Goal: Transaction & Acquisition: Purchase product/service

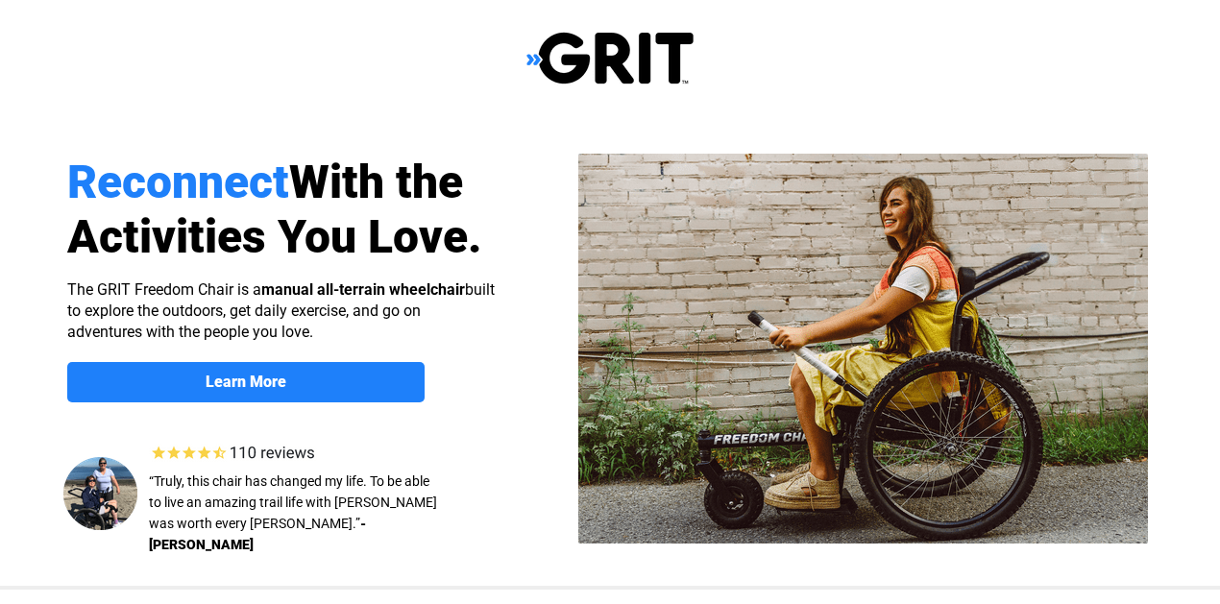
select select "US"
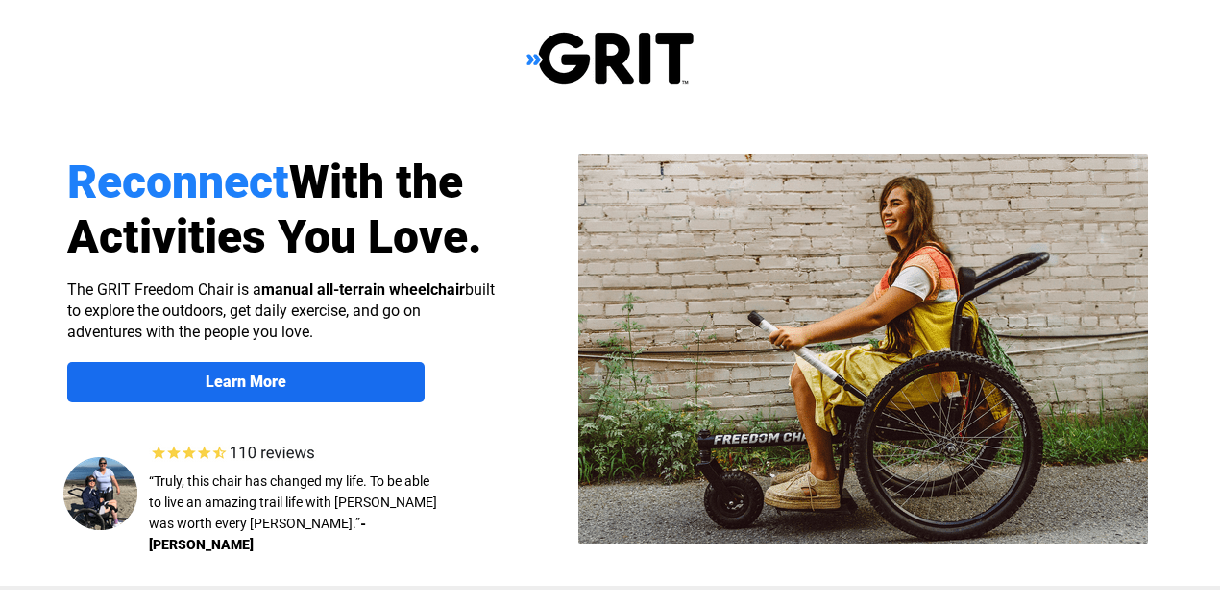
click at [349, 371] on link "Learn More" at bounding box center [245, 382] width 357 height 40
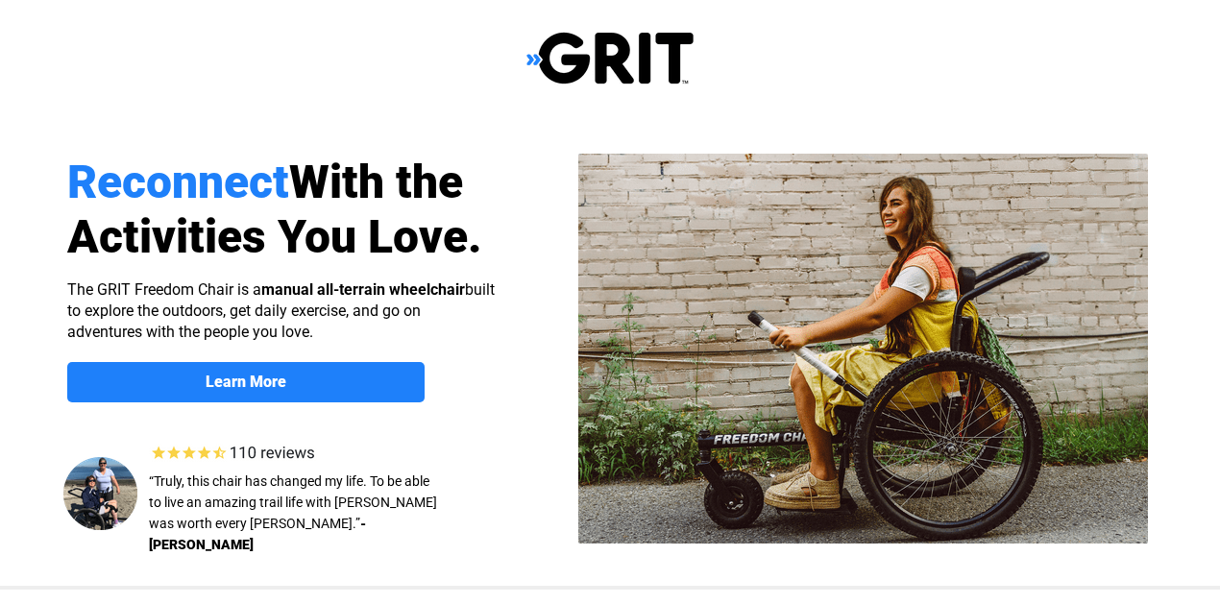
scroll to position [1484, 0]
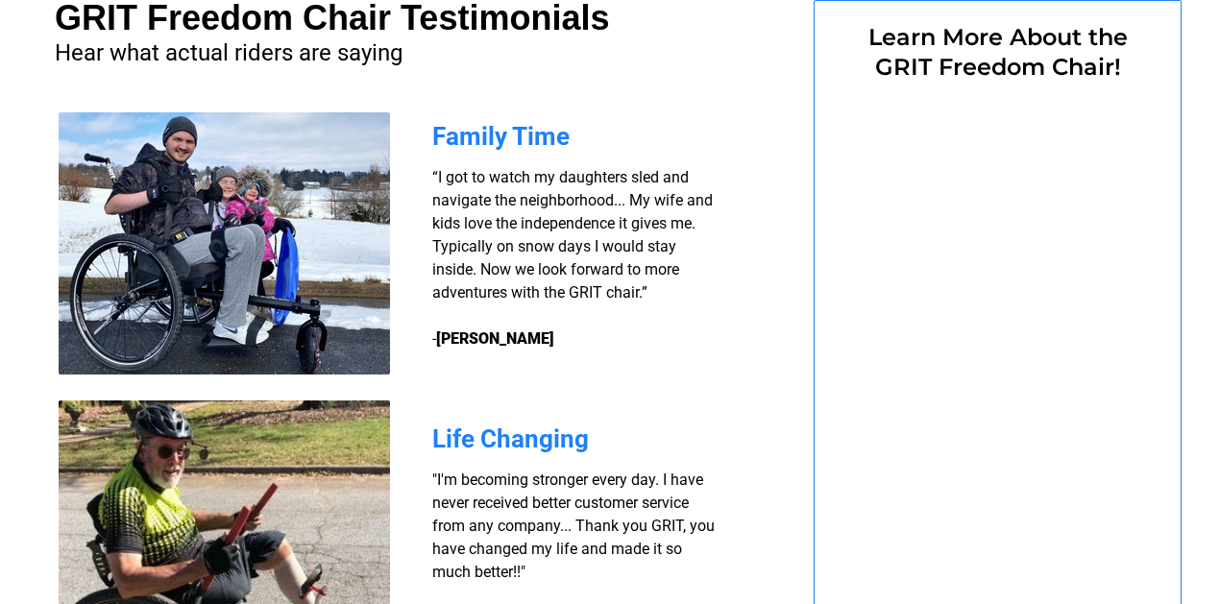
select select "US"
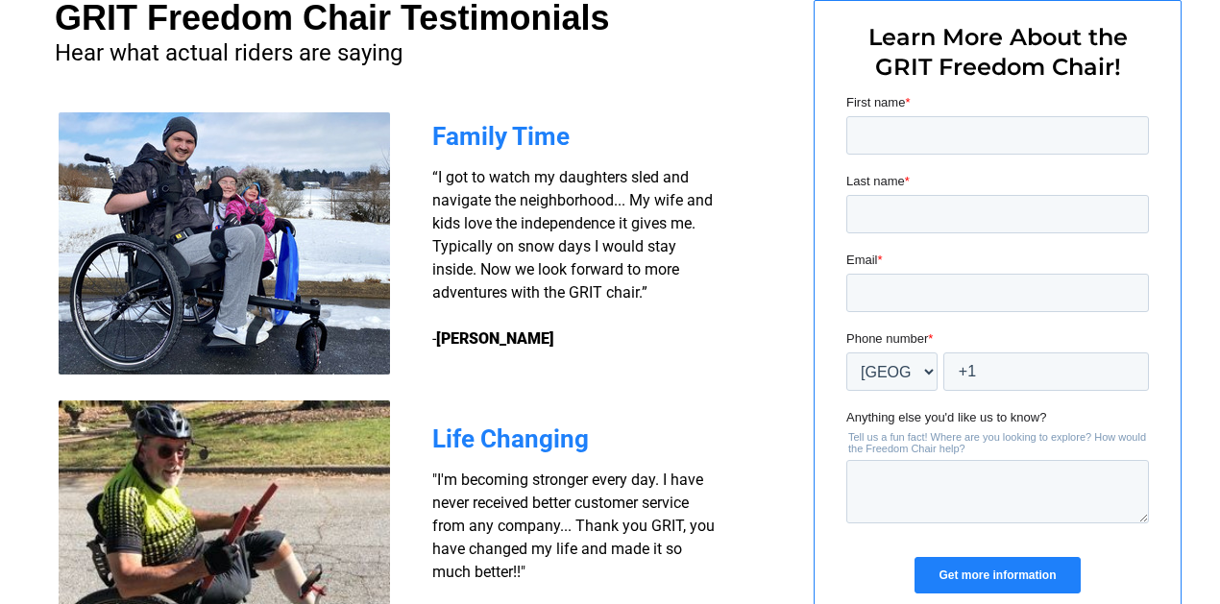
scroll to position [0, 0]
click at [947, 134] on input "First name *" at bounding box center [997, 135] width 303 height 38
type input "Shankar"
type input "Kurra"
type input "THEKURRAS@MAC.COM"
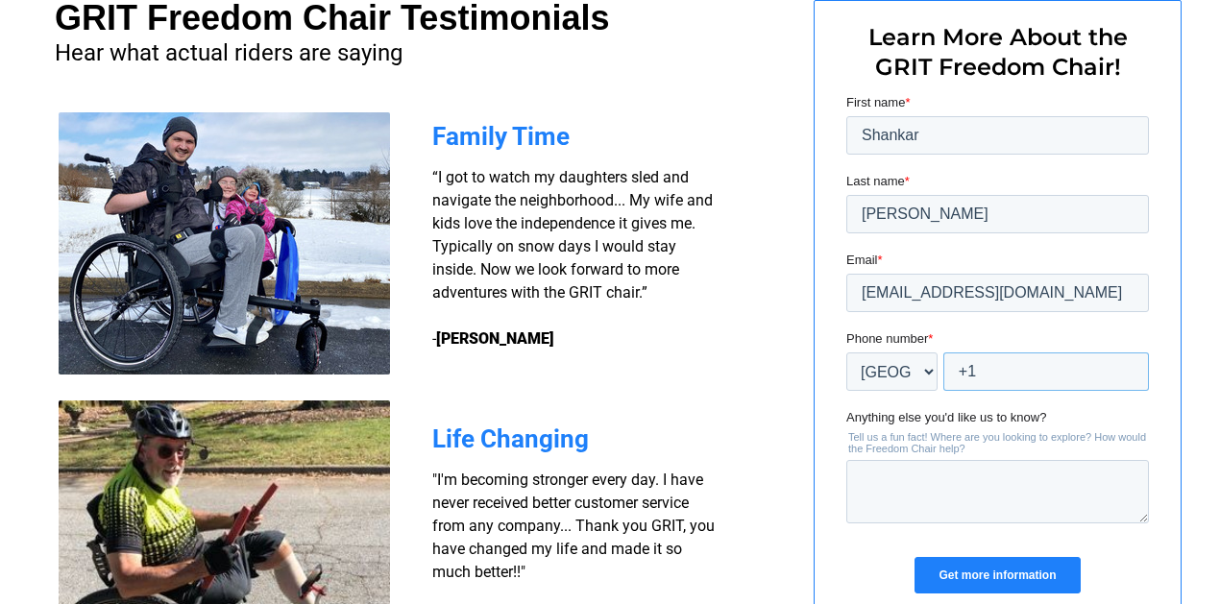
click at [1016, 358] on input "+1" at bounding box center [1046, 372] width 206 height 38
click at [1003, 370] on input "+1" at bounding box center [1046, 372] width 206 height 38
type input "+1 6146027956"
click at [1019, 510] on textarea "Anything else you'd like us to know?" at bounding box center [997, 491] width 303 height 63
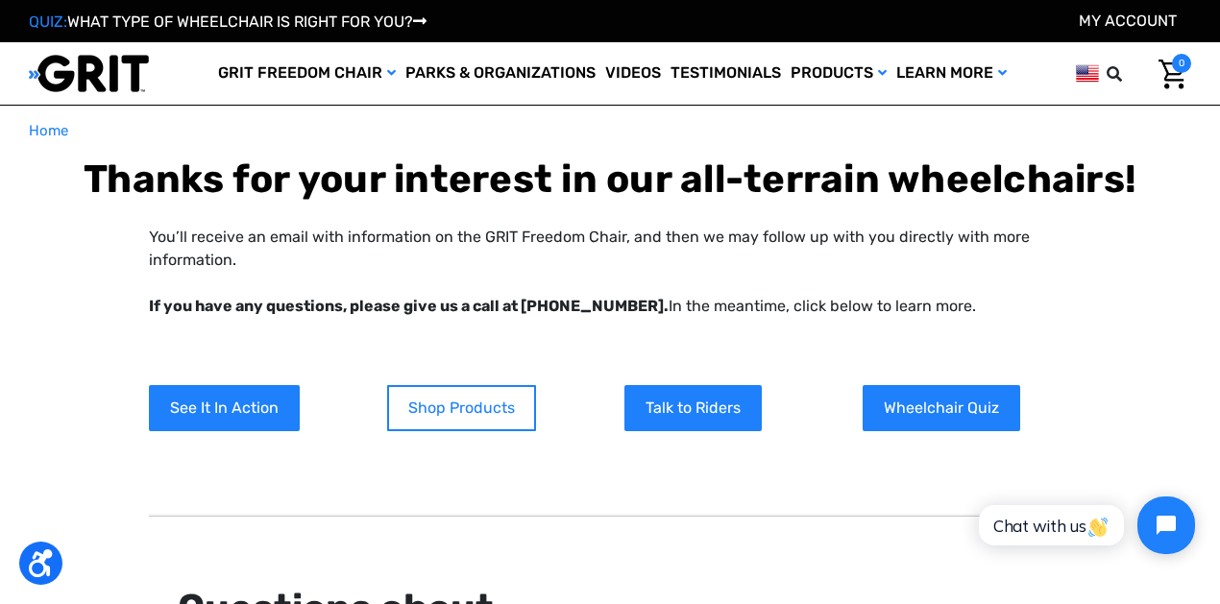
click at [476, 410] on link "Shop Products" at bounding box center [461, 408] width 149 height 46
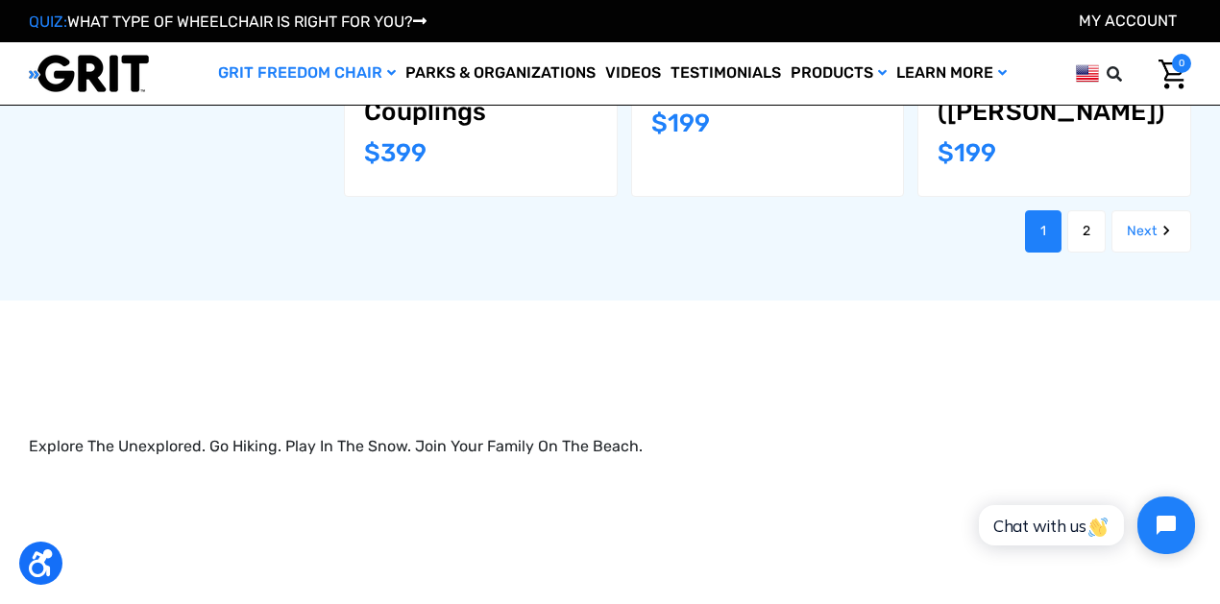
scroll to position [2226, 0]
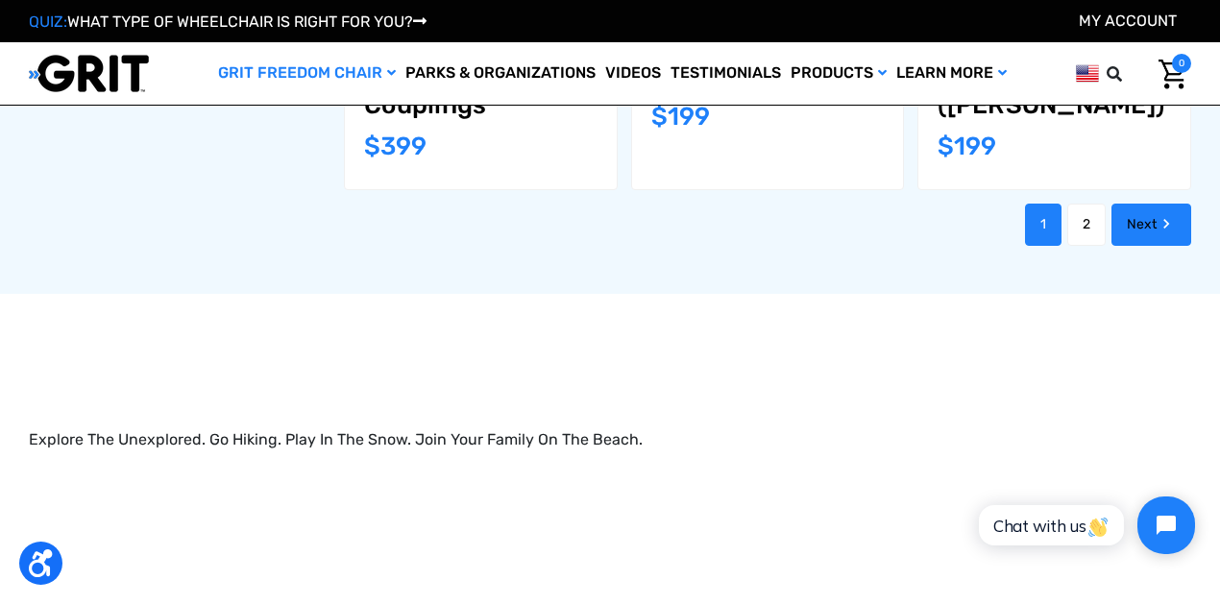
click at [1149, 204] on link "Next" at bounding box center [1152, 225] width 80 height 42
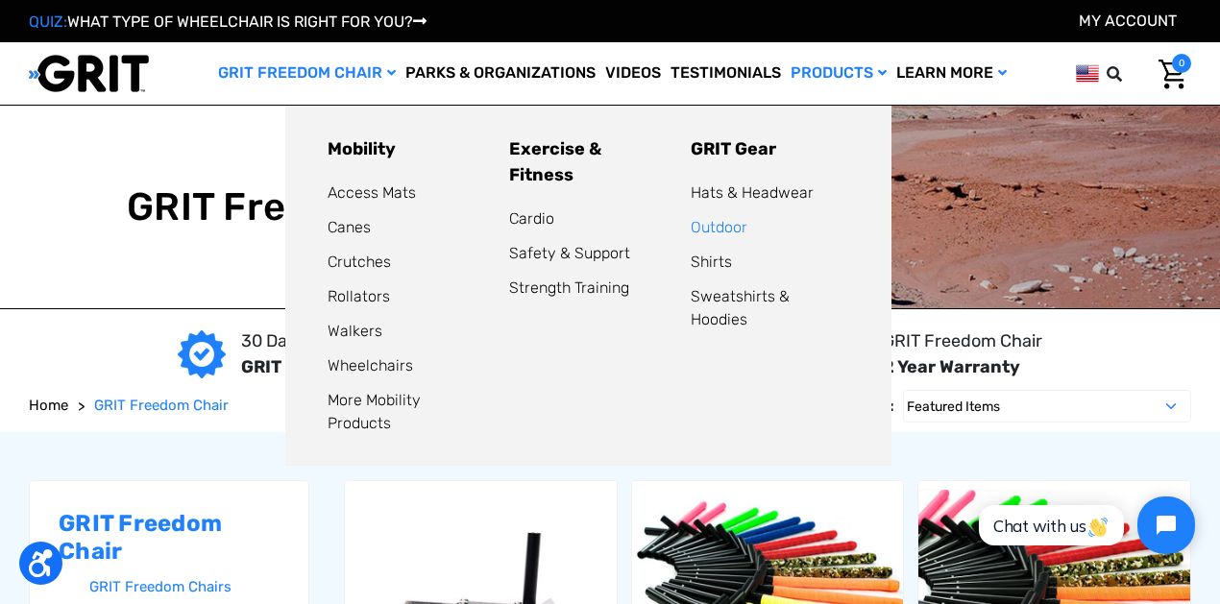
click at [698, 232] on link "Outdoor" at bounding box center [719, 227] width 57 height 18
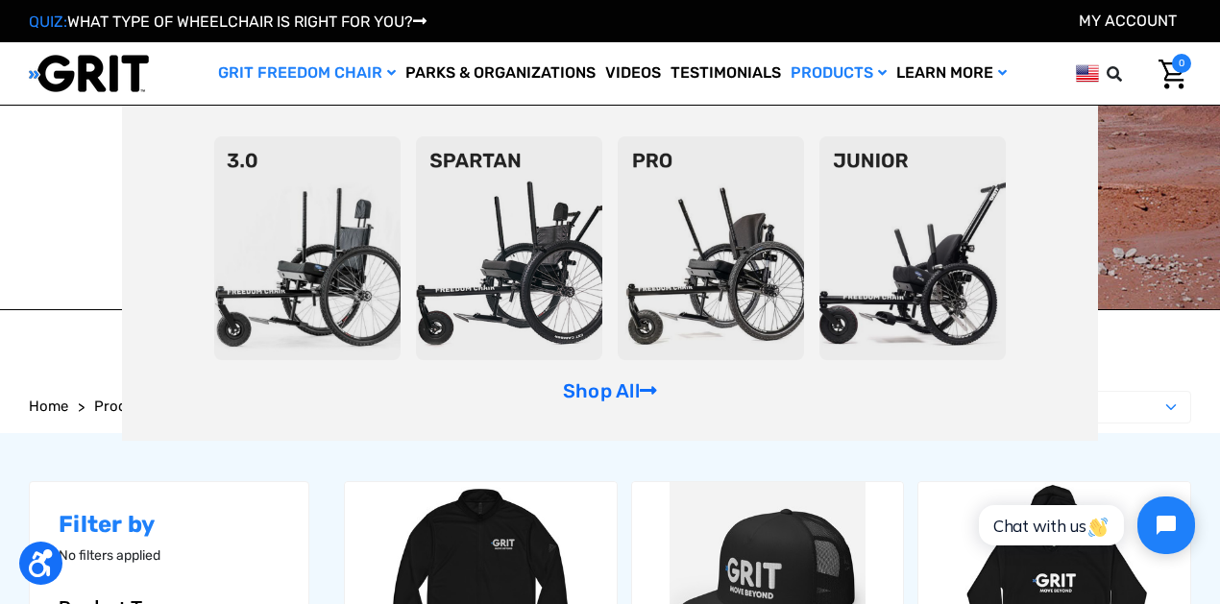
click at [329, 75] on link "GRIT Freedom Chair" at bounding box center [306, 73] width 187 height 62
click at [359, 292] on img at bounding box center [307, 248] width 186 height 224
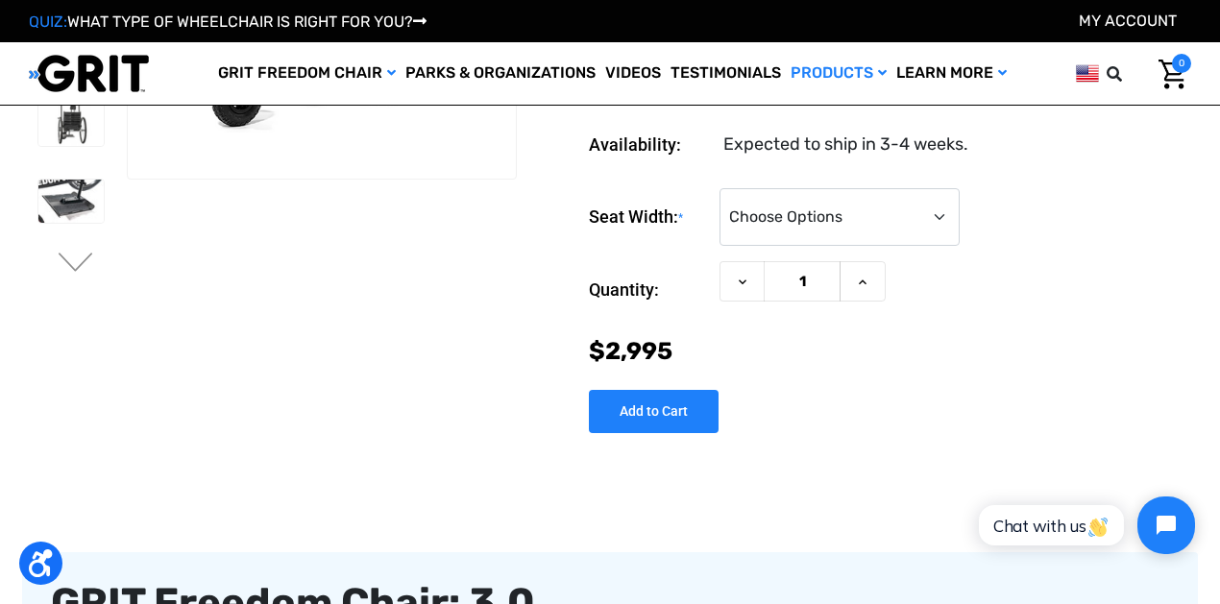
scroll to position [248, 0]
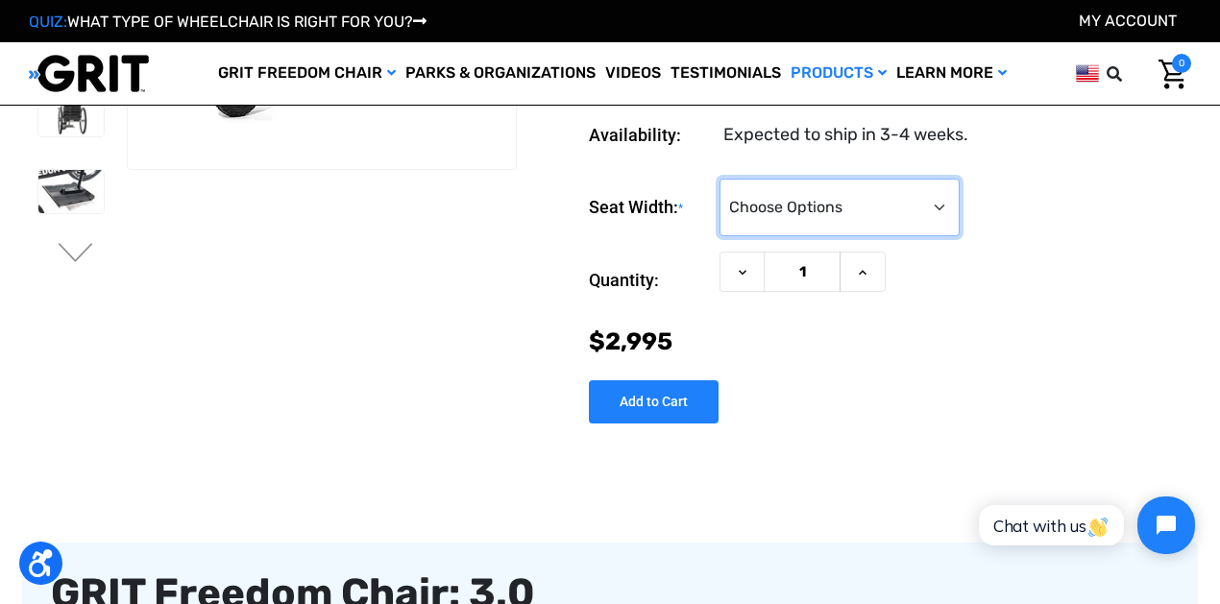
click at [894, 197] on select "Choose Options 16" 18" 20"" at bounding box center [840, 208] width 240 height 58
select select "325"
click at [720, 179] on select "Choose Options 16" 18" 20"" at bounding box center [840, 208] width 240 height 58
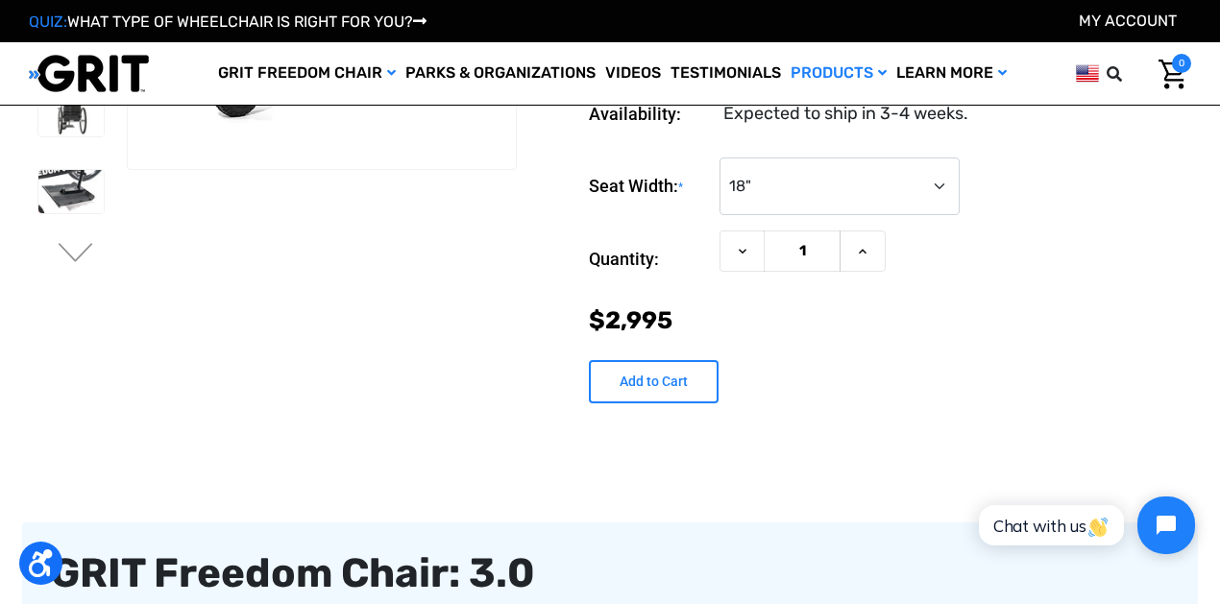
click at [706, 391] on input "Add to Cart" at bounding box center [654, 381] width 130 height 43
type input "Add to Cart"
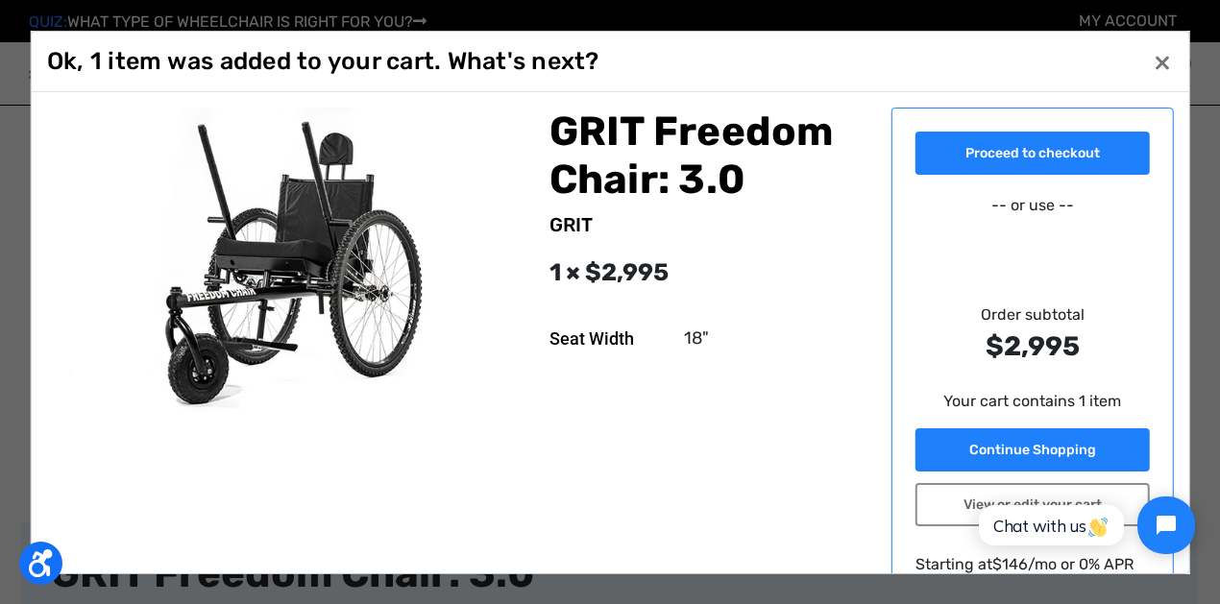
click at [915, 442] on section "Proceed to checkout -- or use -- Order subtotal $2,995 Your cart contains 1 ite…" at bounding box center [1032, 377] width 281 height 540
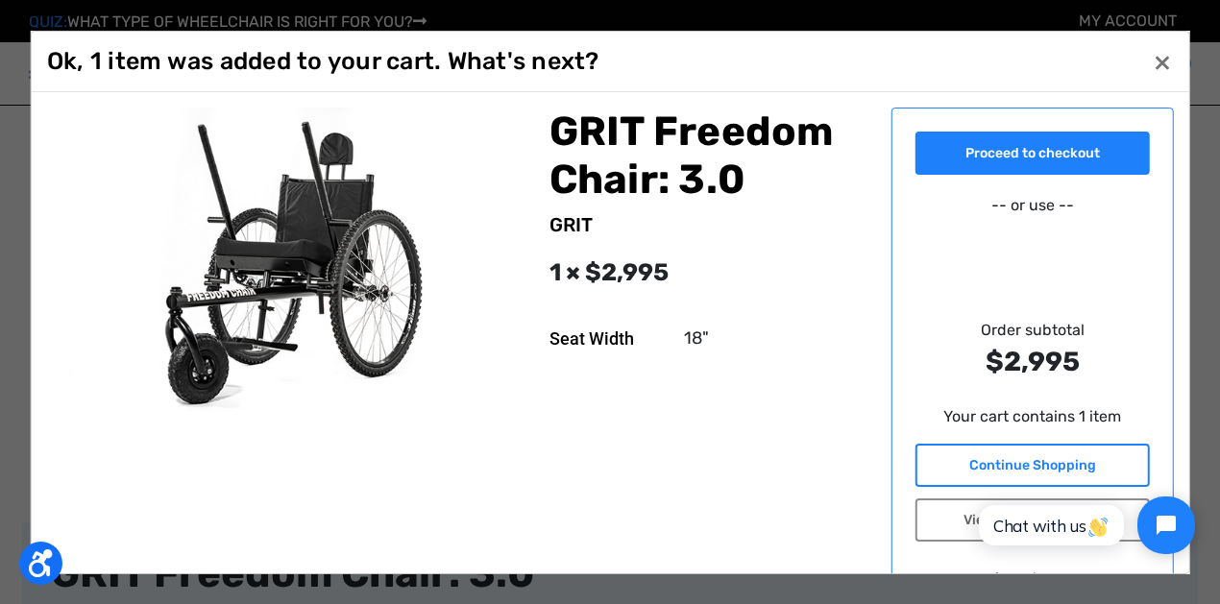
click at [962, 453] on link "Continue Shopping" at bounding box center [1032, 464] width 233 height 43
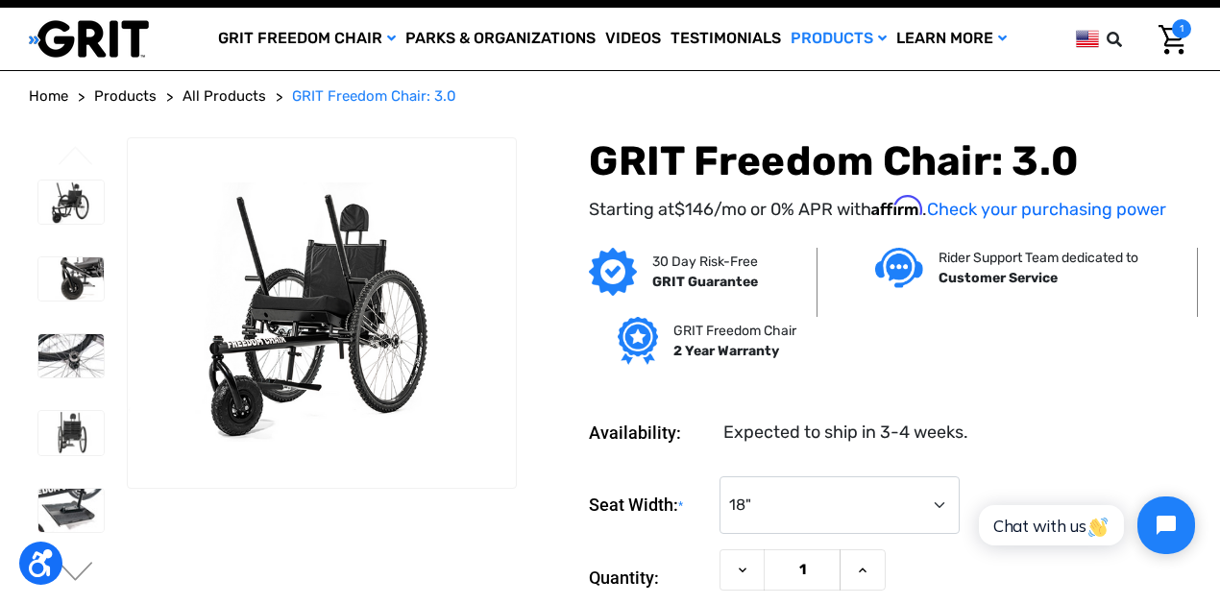
scroll to position [0, 0]
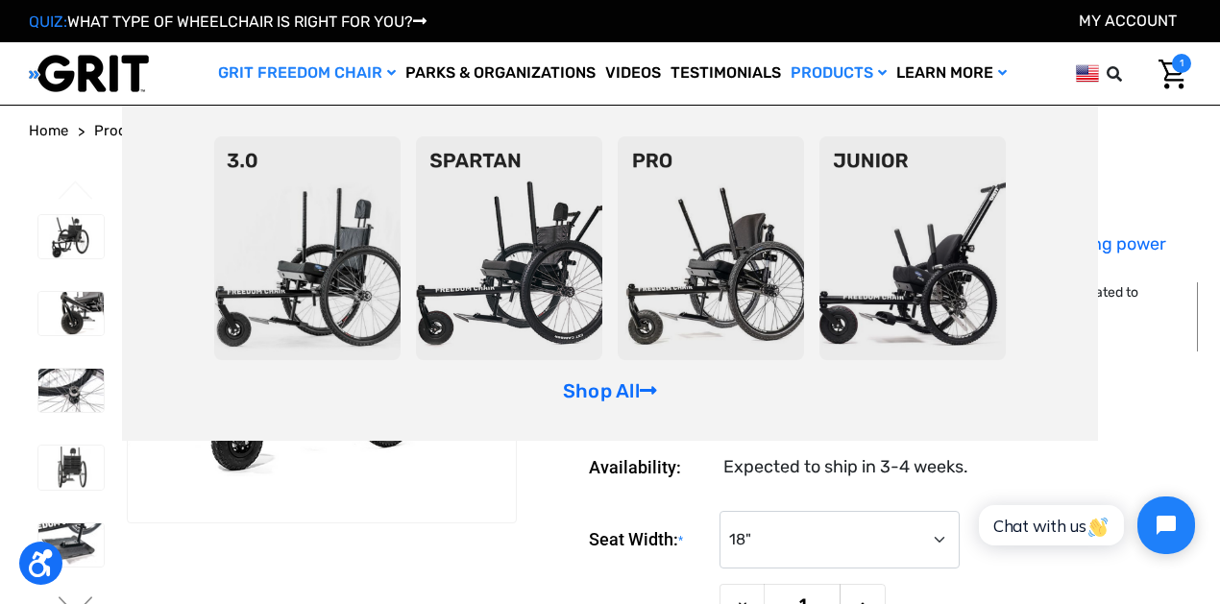
click at [494, 228] on img at bounding box center [509, 248] width 186 height 224
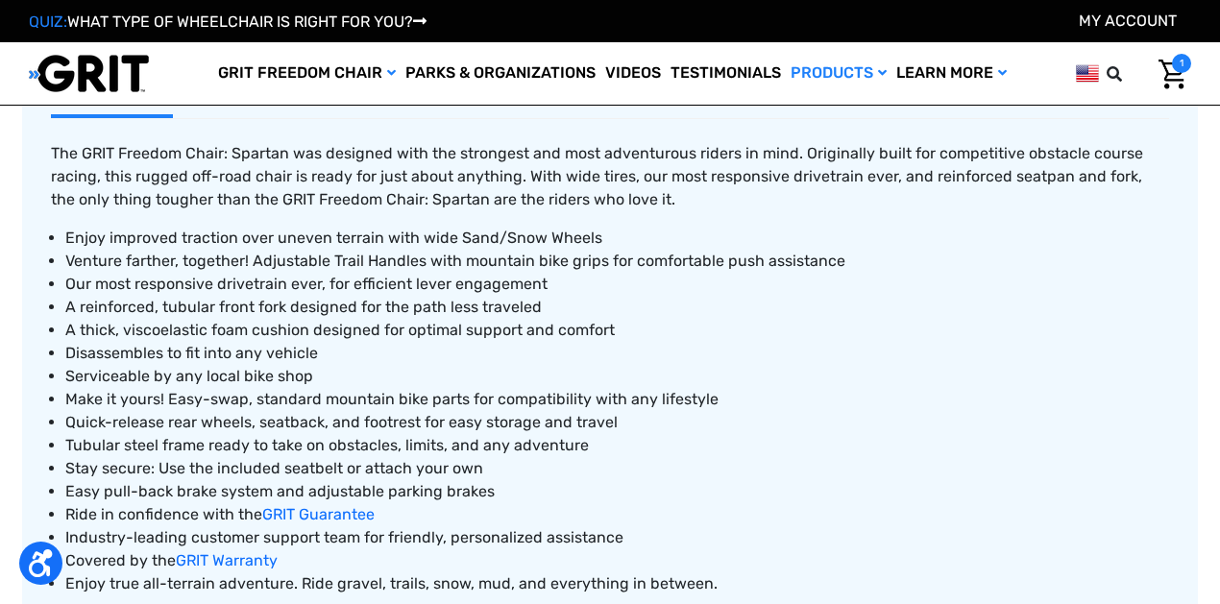
scroll to position [829, 0]
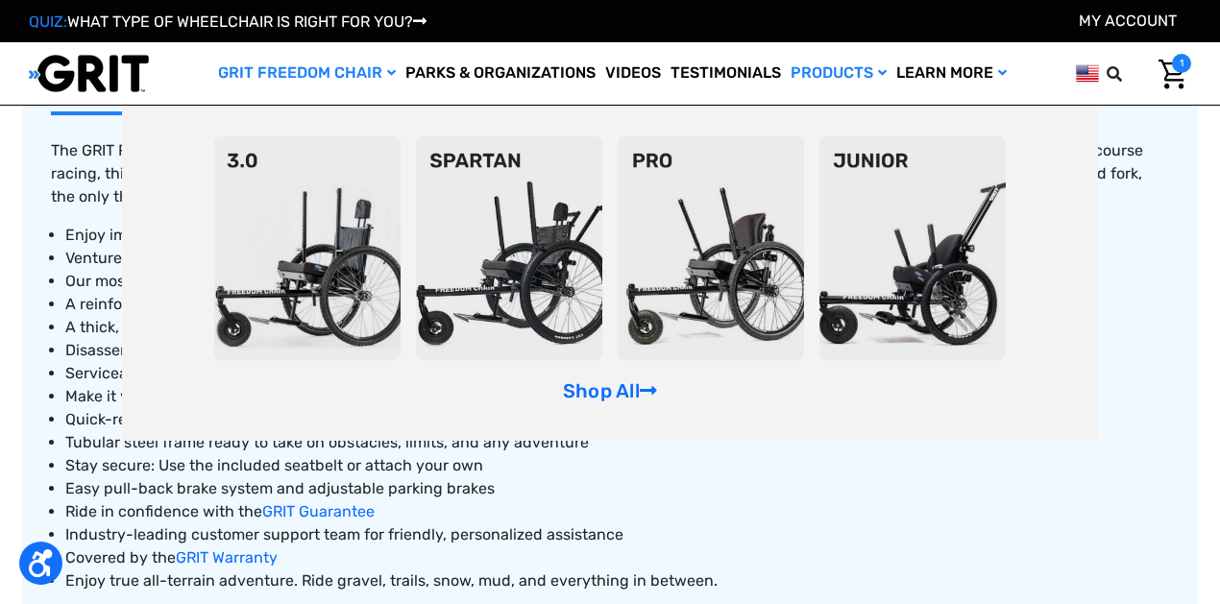
click at [264, 190] on img at bounding box center [307, 248] width 186 height 224
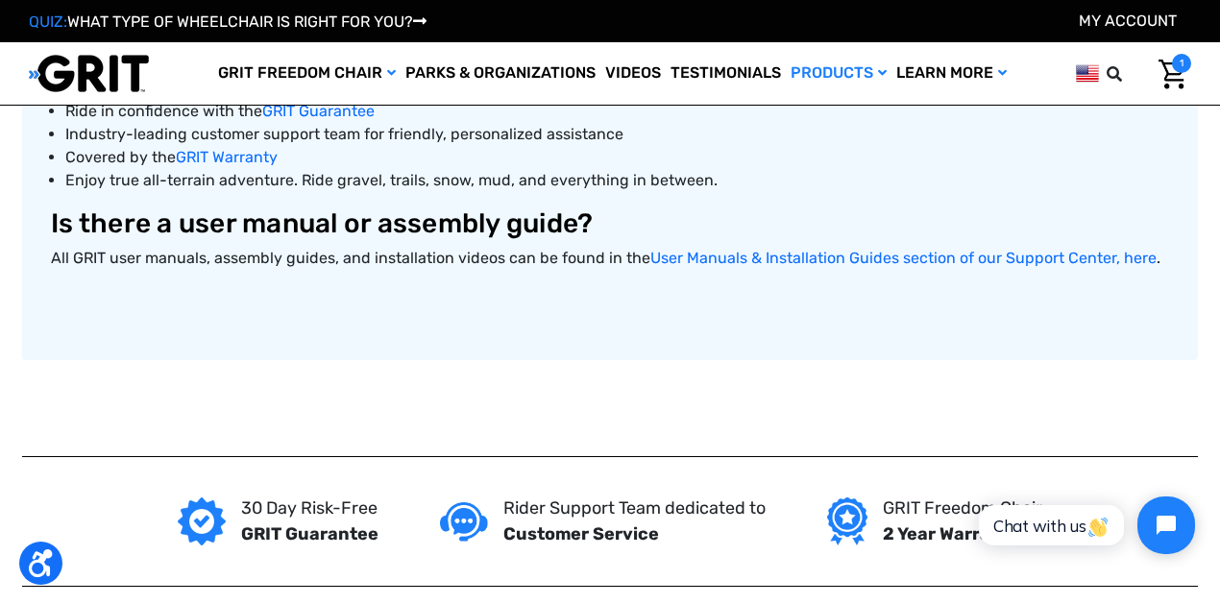
scroll to position [1134, 0]
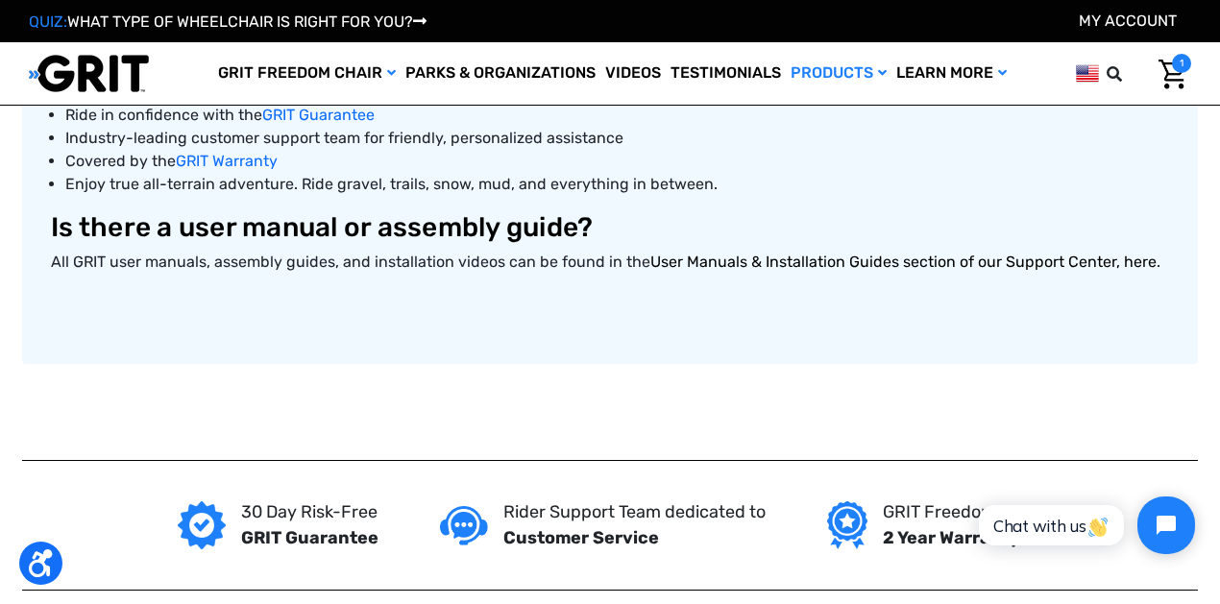
click at [691, 257] on link "User Manuals & Installation Guides section of our Support Center, here" at bounding box center [903, 262] width 506 height 18
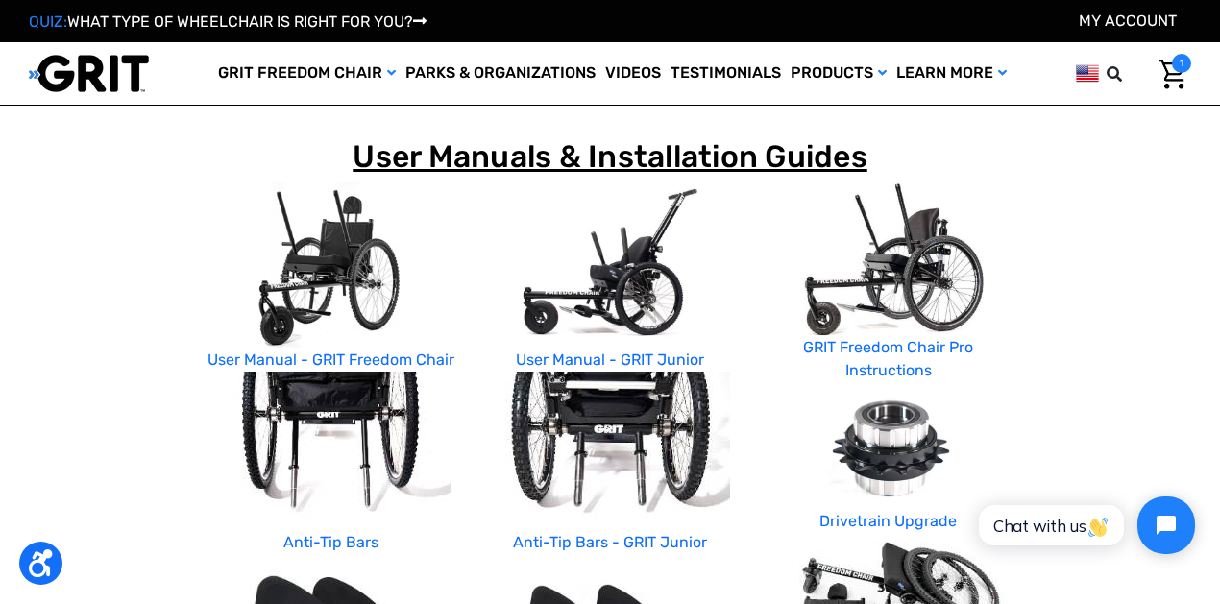
click at [331, 279] on img at bounding box center [332, 266] width 250 height 166
click at [327, 359] on link "User Manual - GRIT Freedom Chair" at bounding box center [331, 360] width 247 height 18
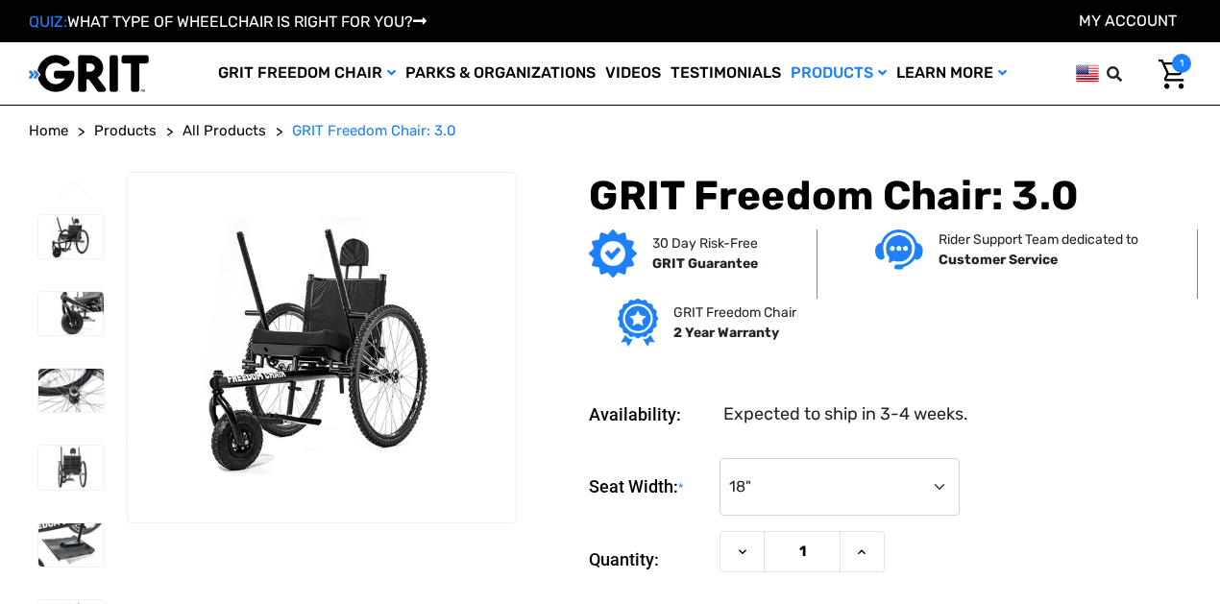
select select "325"
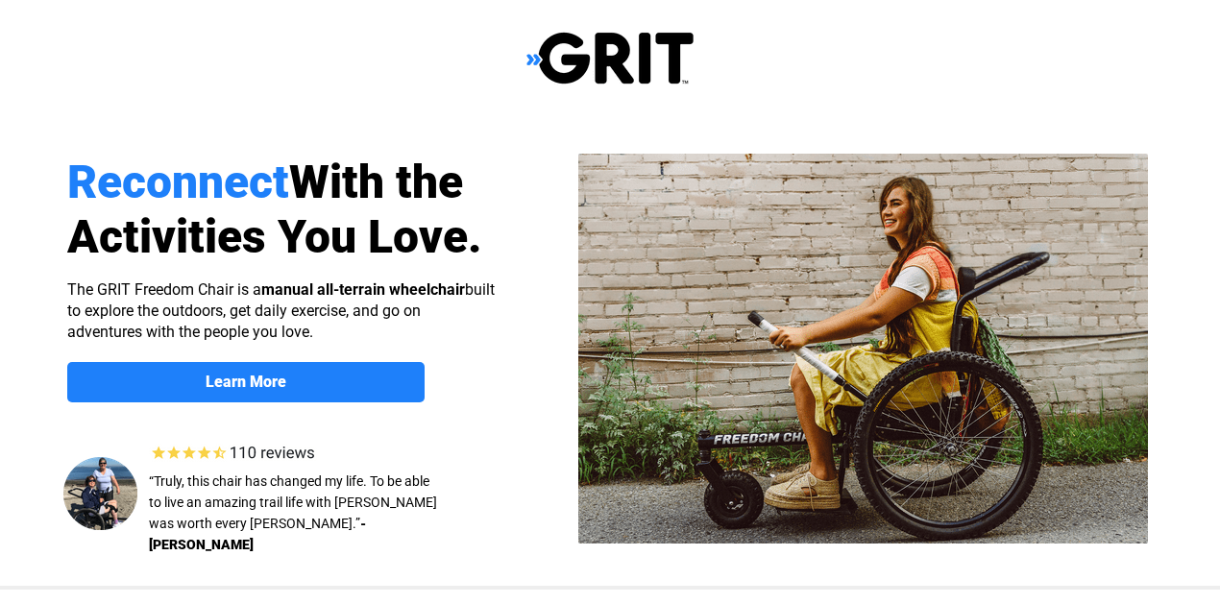
scroll to position [1484, 0]
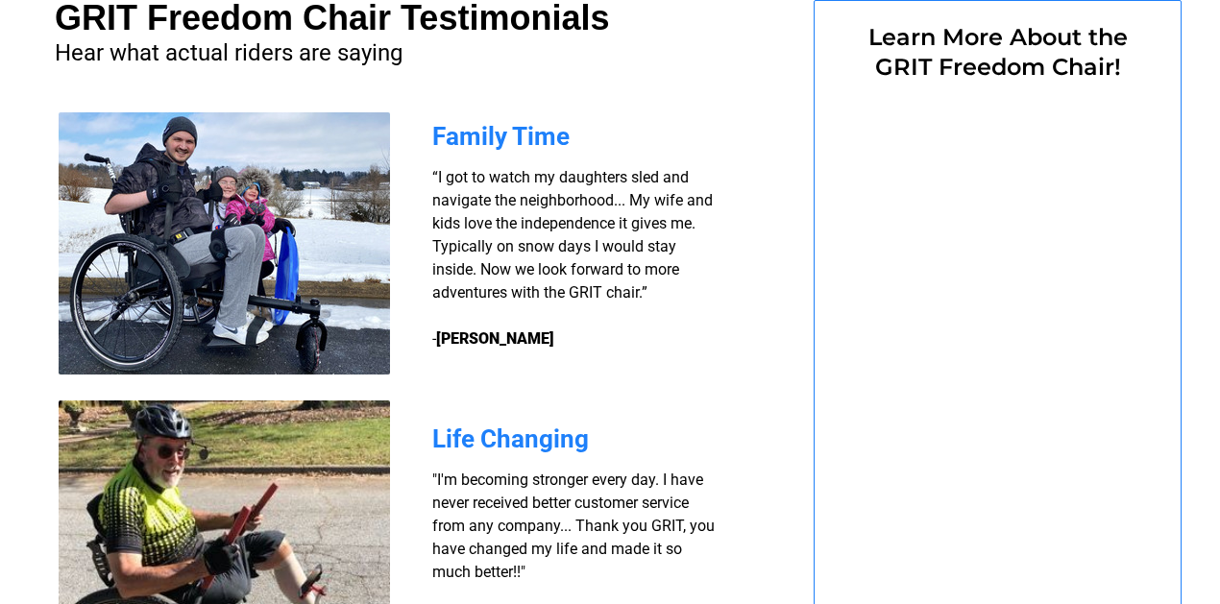
select select "US"
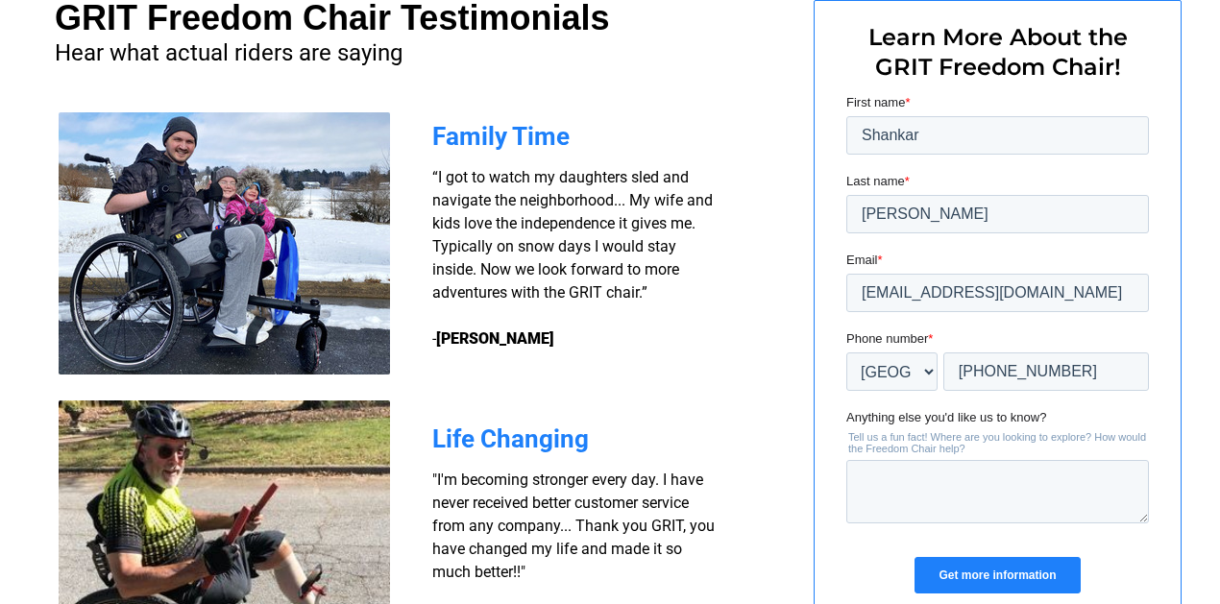
scroll to position [0, 0]
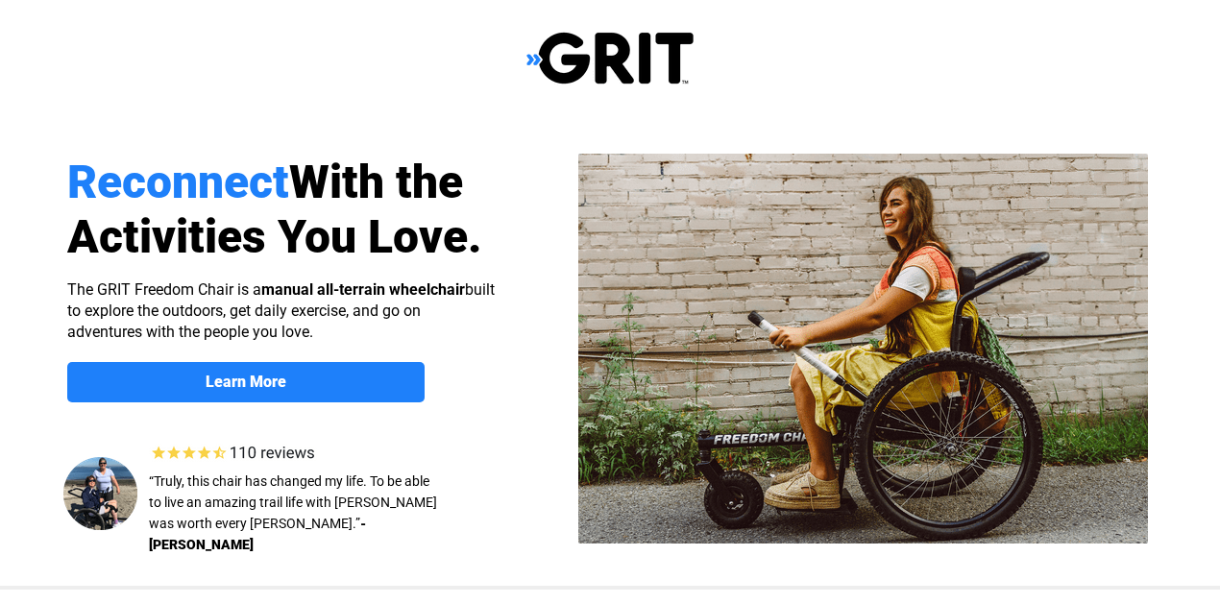
select select "US"
